Goal: Navigation & Orientation: Find specific page/section

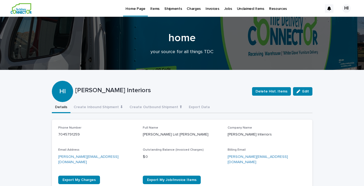
click at [153, 8] on p "Items" at bounding box center [154, 5] width 9 height 11
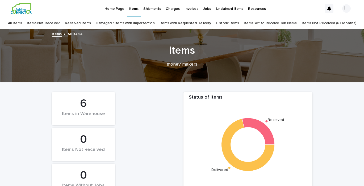
click at [147, 8] on p "Shipments" at bounding box center [152, 5] width 18 height 11
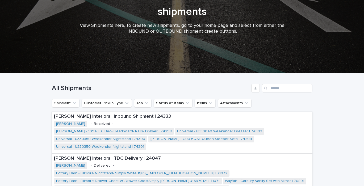
scroll to position [63, 0]
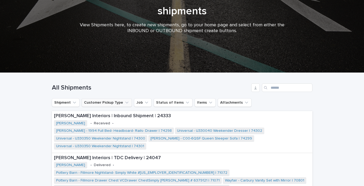
click at [115, 104] on button "Customer Pickup Type" at bounding box center [107, 102] width 50 height 9
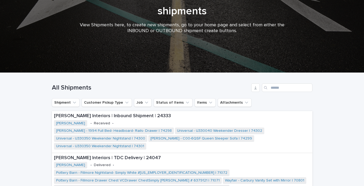
scroll to position [0, 0]
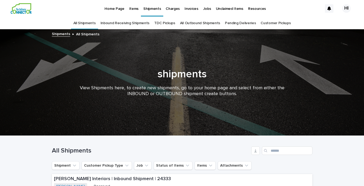
click at [19, 6] on img at bounding box center [21, 8] width 21 height 11
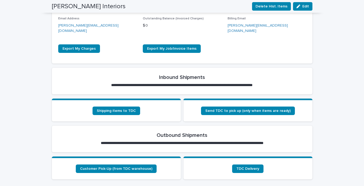
scroll to position [129, 0]
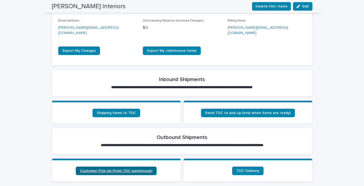
click at [106, 169] on span "Customer Pick-Up (from TDC warehouse)" at bounding box center [116, 171] width 72 height 4
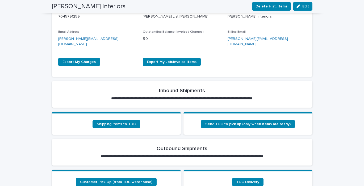
scroll to position [118, 0]
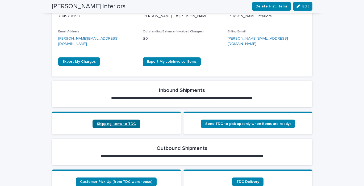
click at [112, 122] on span "Shipping items to TDC" at bounding box center [116, 124] width 39 height 4
